Goal: Information Seeking & Learning: Learn about a topic

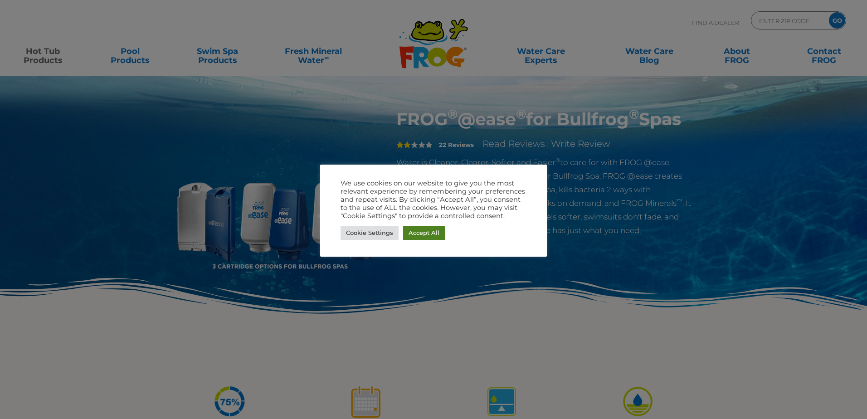
click at [427, 234] on link "Accept All" at bounding box center [424, 233] width 42 height 14
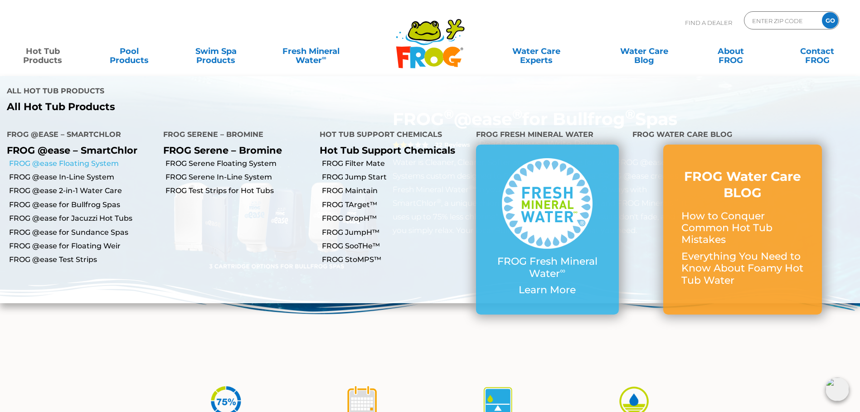
click at [57, 159] on link "FROG @ease Floating System" at bounding box center [82, 164] width 147 height 10
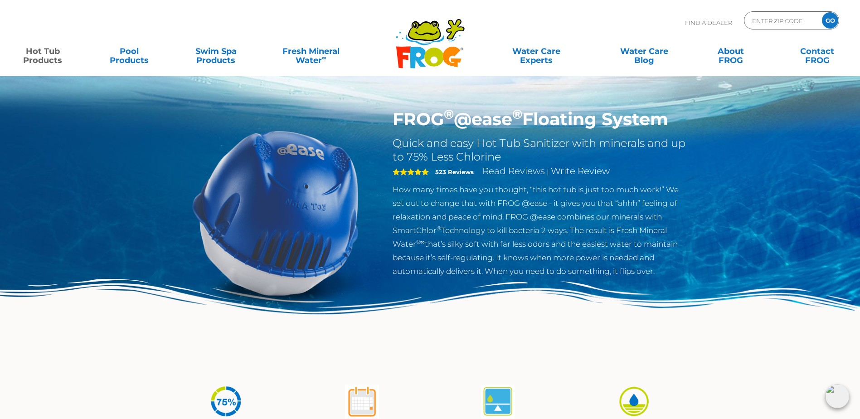
click at [39, 52] on link "Hot Tub Products" at bounding box center [43, 51] width 68 height 18
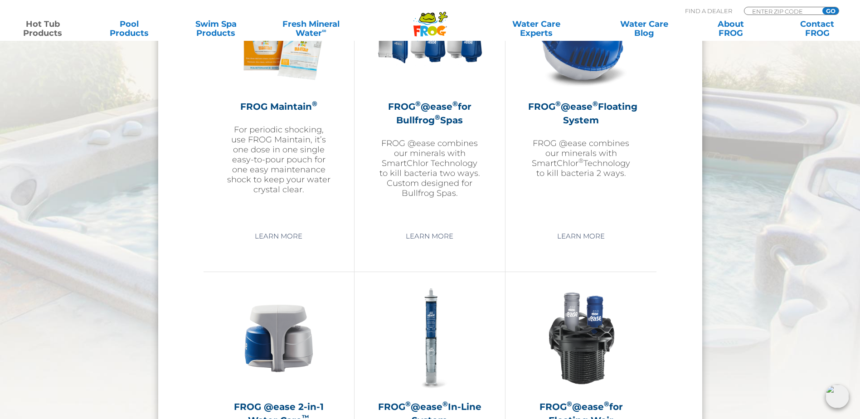
scroll to position [1088, 0]
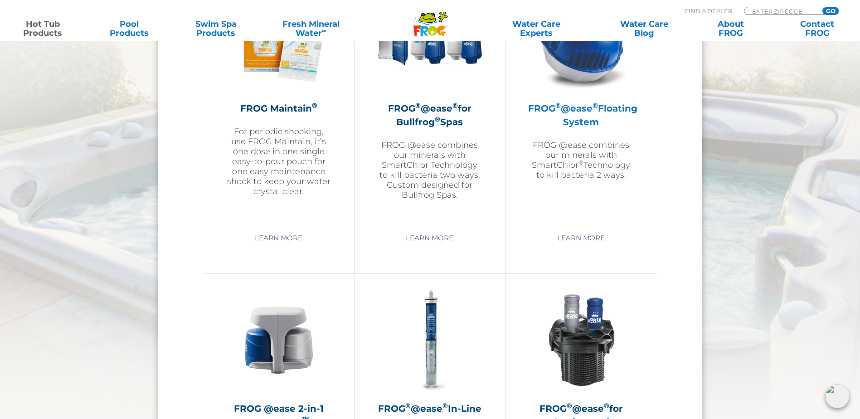
click at [591, 120] on h2 "FROG ® @ease ® Floating System" at bounding box center [581, 115] width 106 height 27
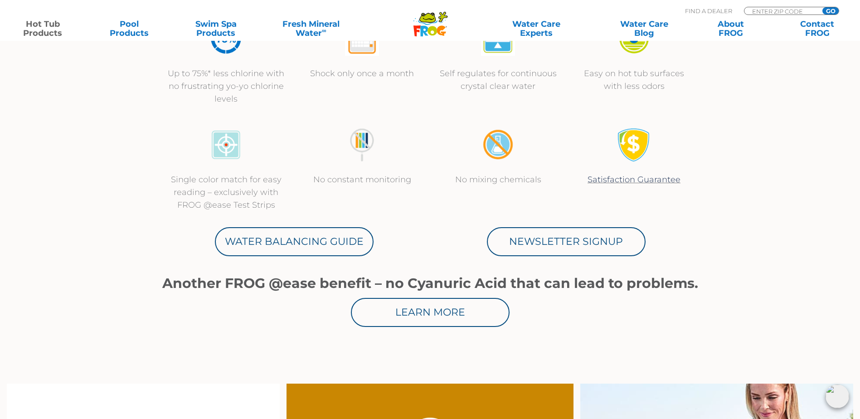
scroll to position [499, 0]
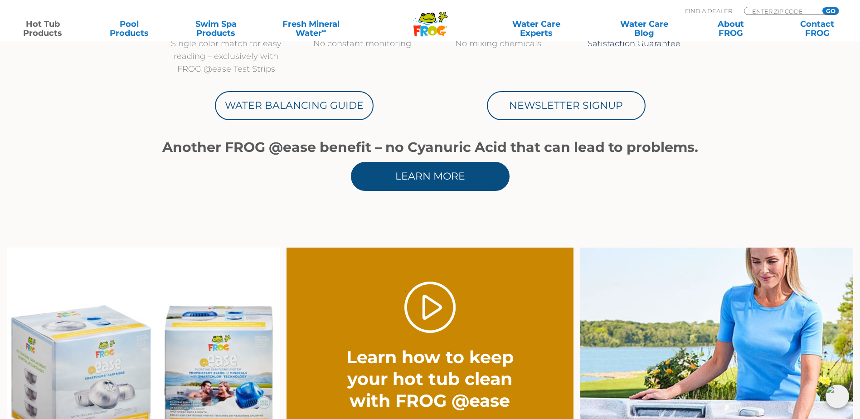
click at [461, 169] on link "Learn More" at bounding box center [430, 176] width 159 height 29
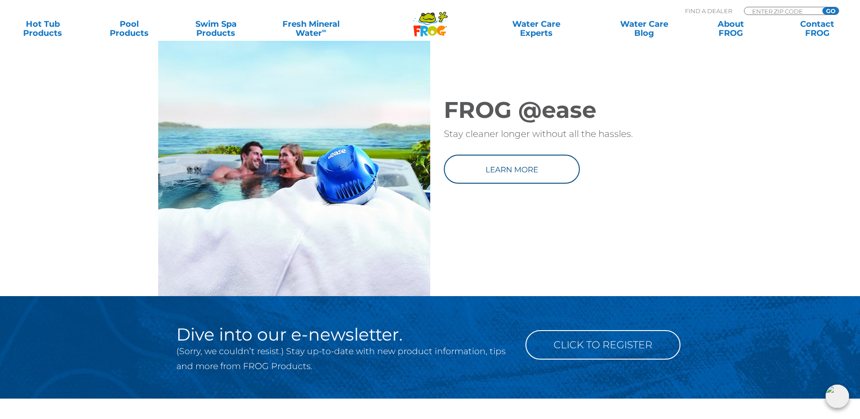
scroll to position [1224, 0]
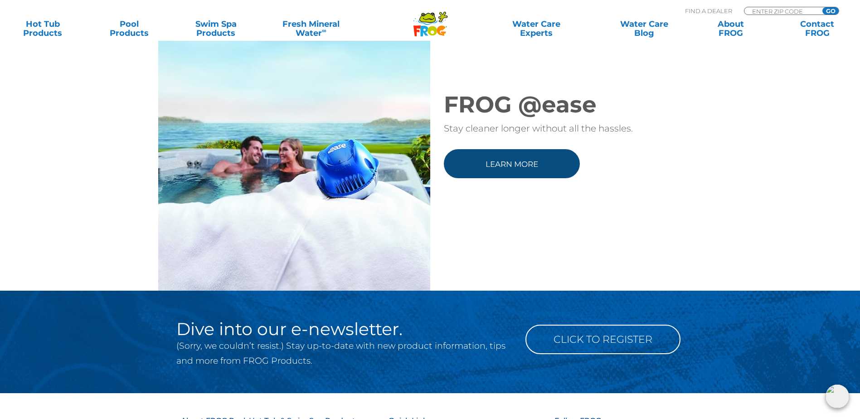
click at [498, 178] on link "Learn more" at bounding box center [512, 163] width 136 height 29
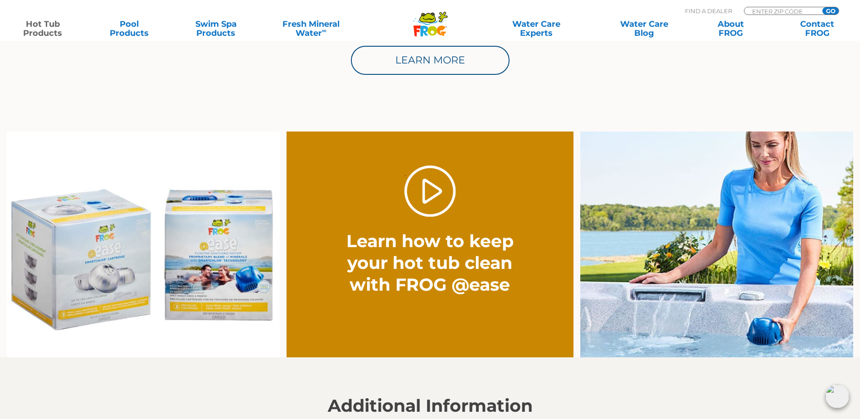
scroll to position [635, 0]
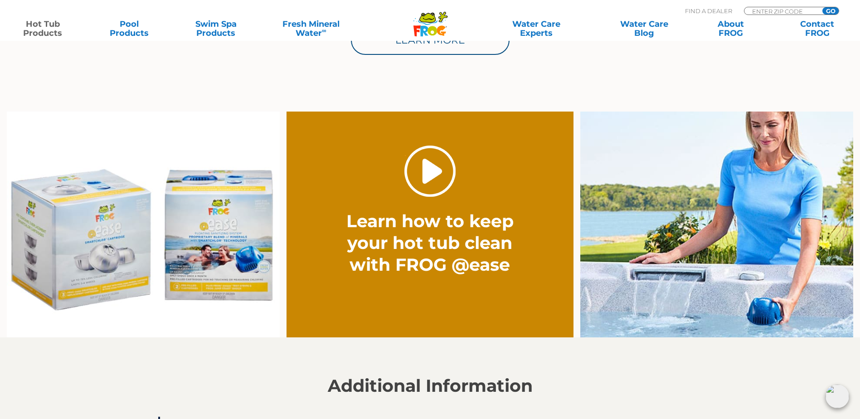
click at [455, 183] on link "." at bounding box center [429, 171] width 51 height 51
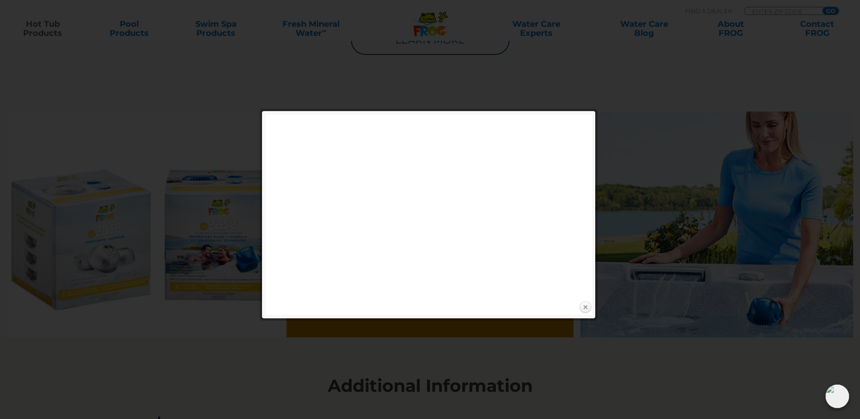
click at [585, 305] on link "Close" at bounding box center [586, 308] width 14 height 14
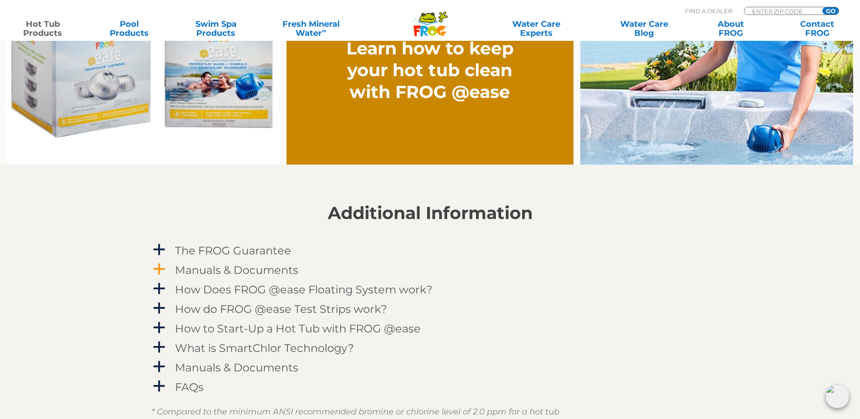
scroll to position [862, 0]
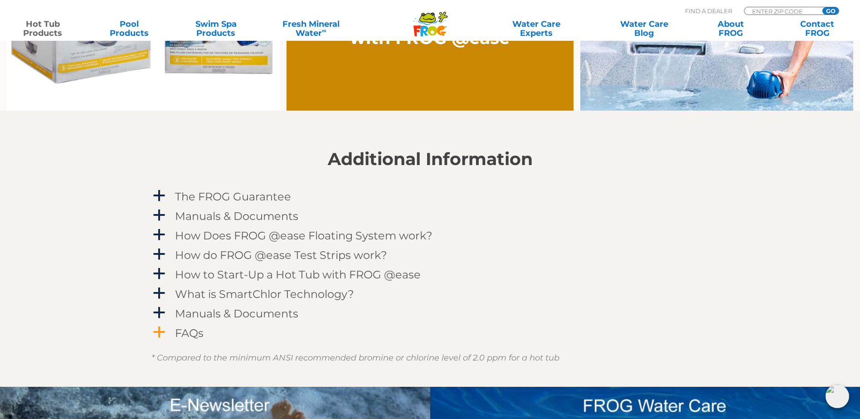
click at [191, 328] on h4 "FAQs" at bounding box center [189, 333] width 29 height 12
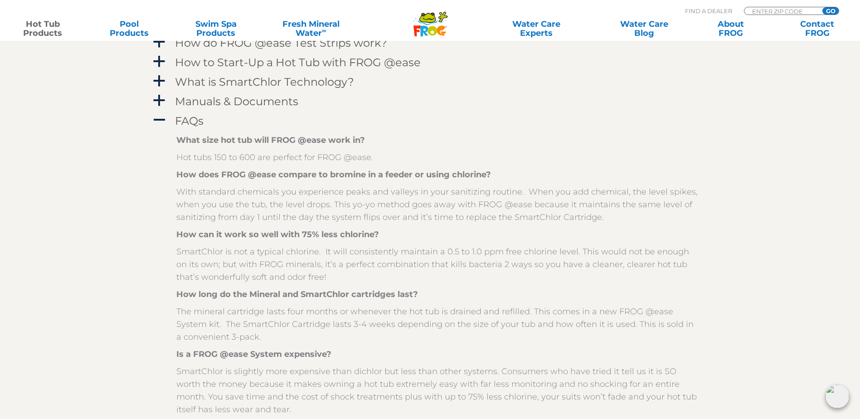
scroll to position [907, 0]
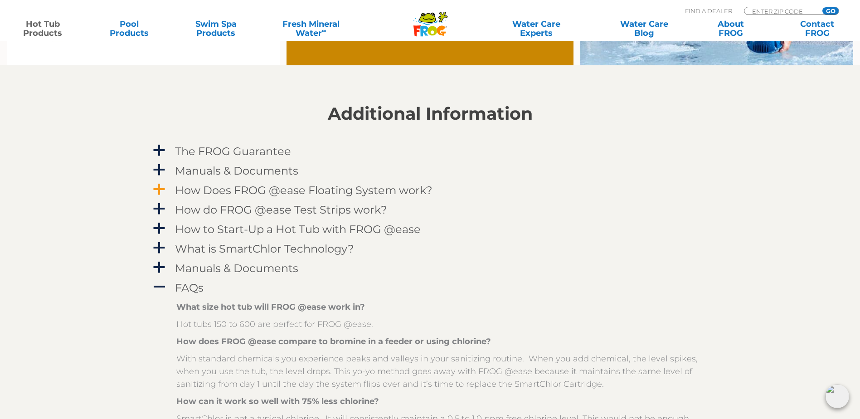
click at [160, 187] on span "a" at bounding box center [159, 190] width 14 height 14
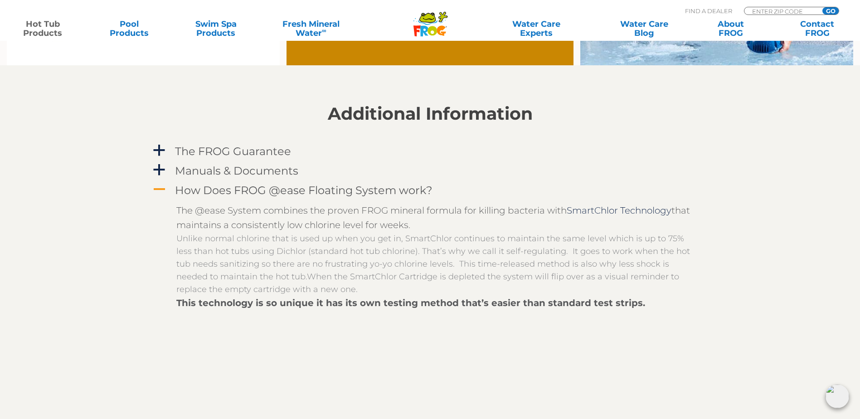
click at [160, 190] on span "A" at bounding box center [159, 190] width 14 height 14
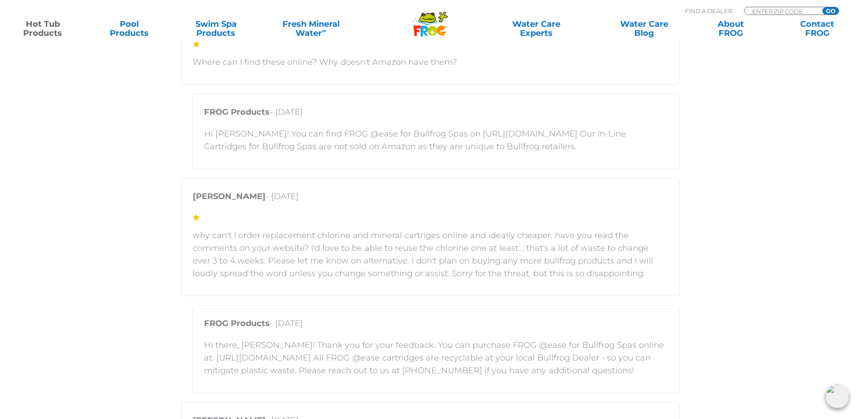
scroll to position [1723, 0]
